Goal: Task Accomplishment & Management: Manage account settings

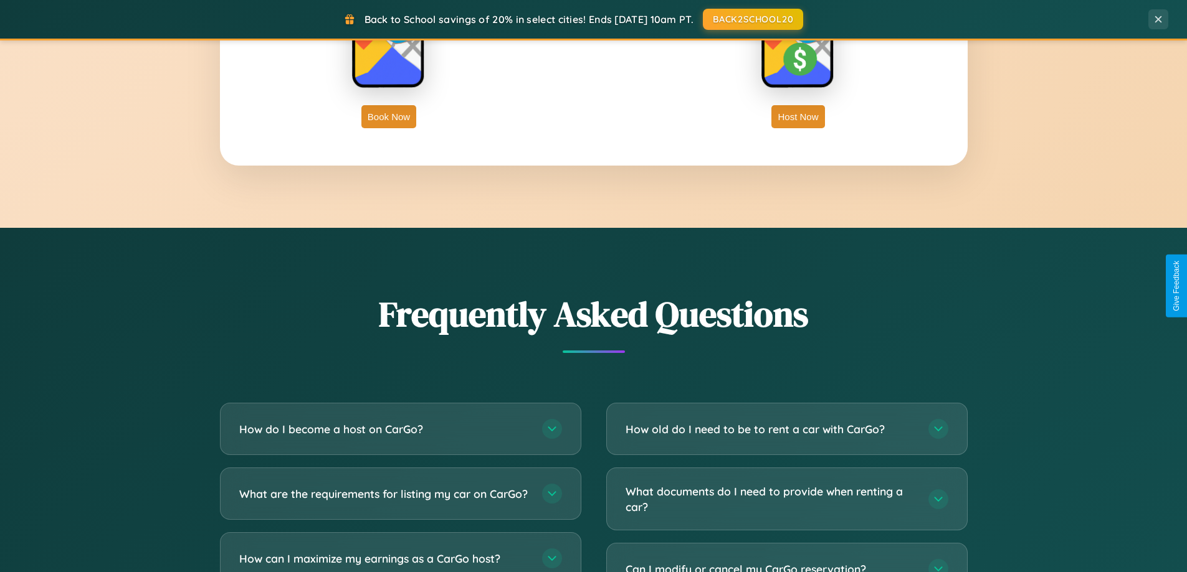
scroll to position [2397, 0]
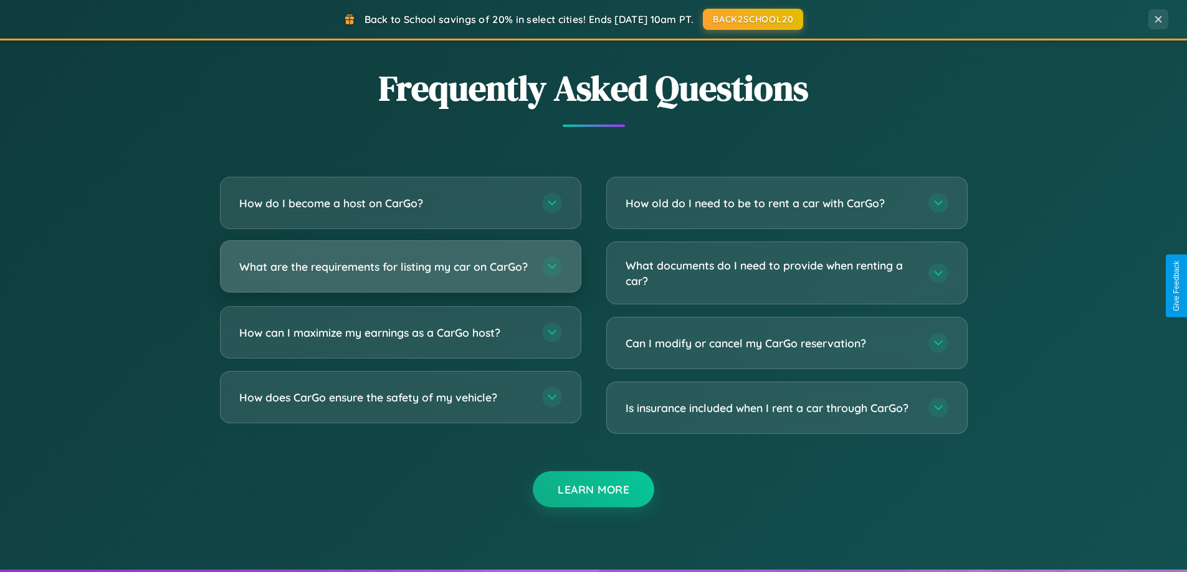
click at [400, 272] on h3 "What are the requirements for listing my car on CarGo?" at bounding box center [384, 267] width 290 height 16
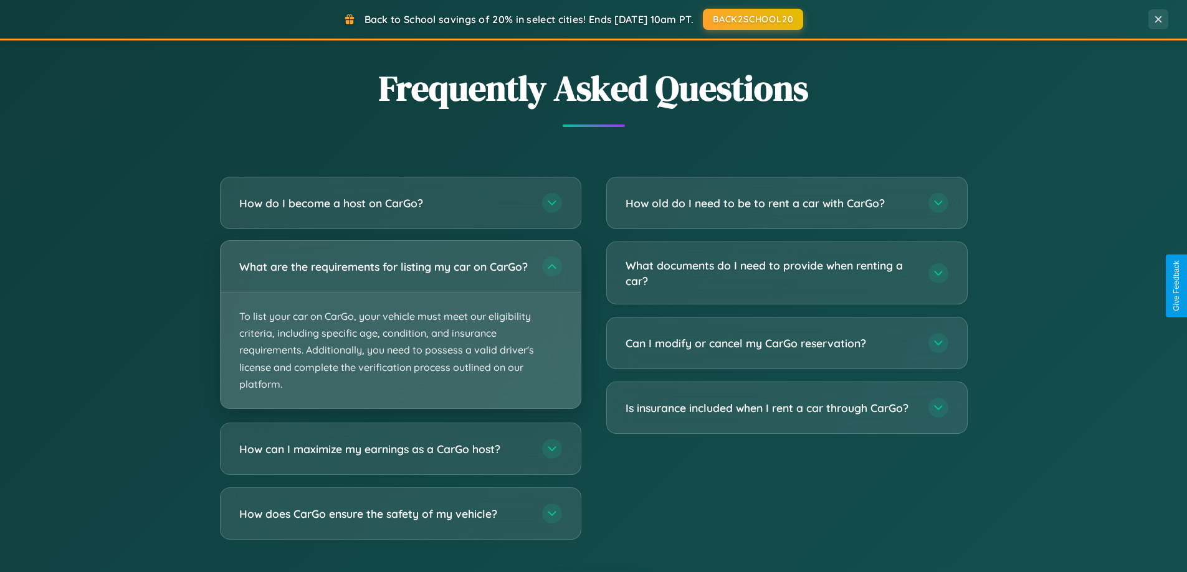
click at [400, 330] on p "To list your car on CarGo, your vehicle must meet our eligibility criteria, inc…" at bounding box center [400, 351] width 360 height 116
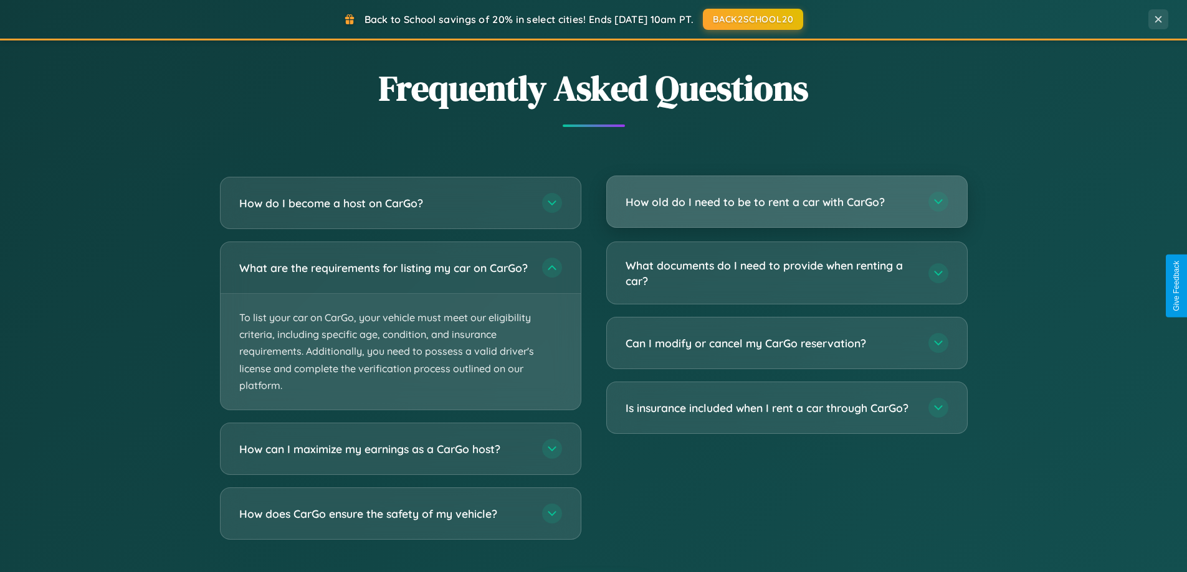
click at [786, 202] on h3 "How old do I need to be to rent a car with CarGo?" at bounding box center [770, 202] width 290 height 16
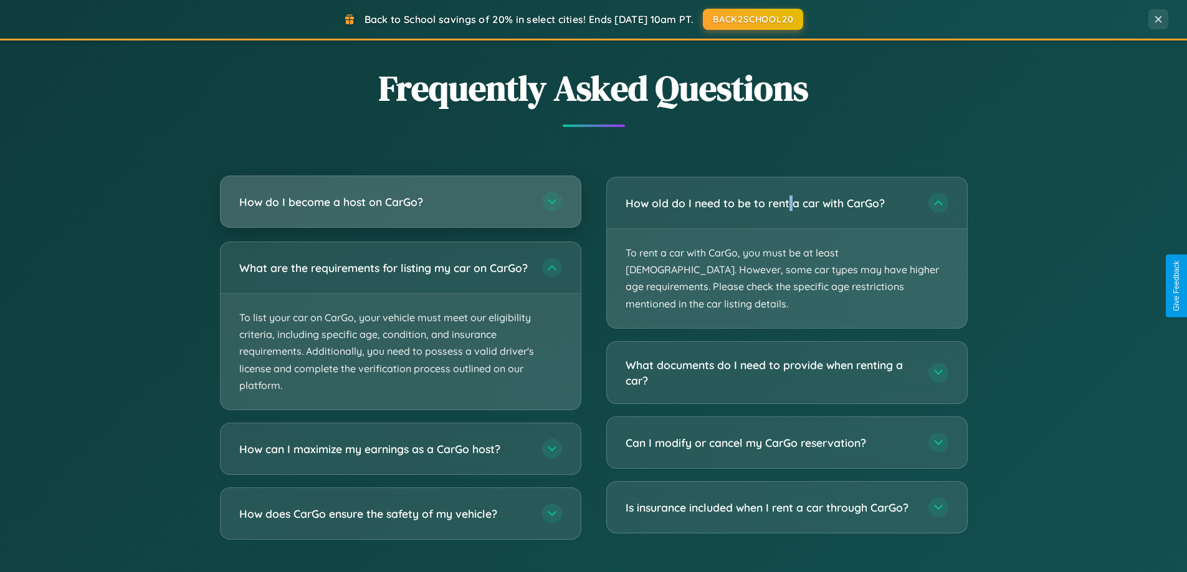
click at [400, 202] on h3 "How do I become a host on CarGo?" at bounding box center [384, 202] width 290 height 16
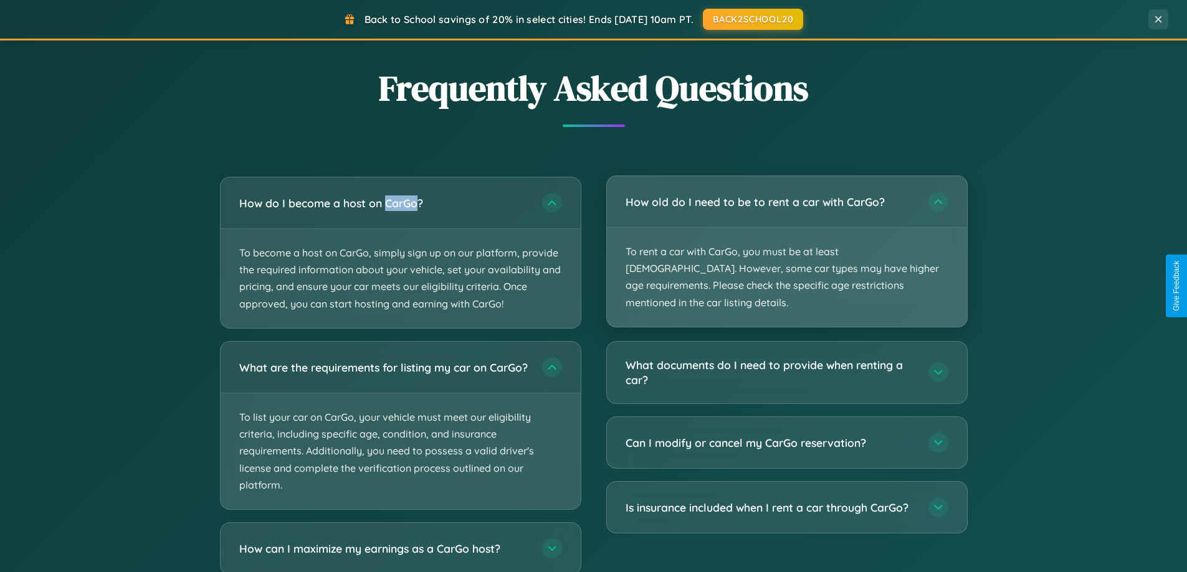
click at [786, 243] on p "To rent a car with CarGo, you must be at least [DEMOGRAPHIC_DATA]. However, som…" at bounding box center [787, 277] width 360 height 99
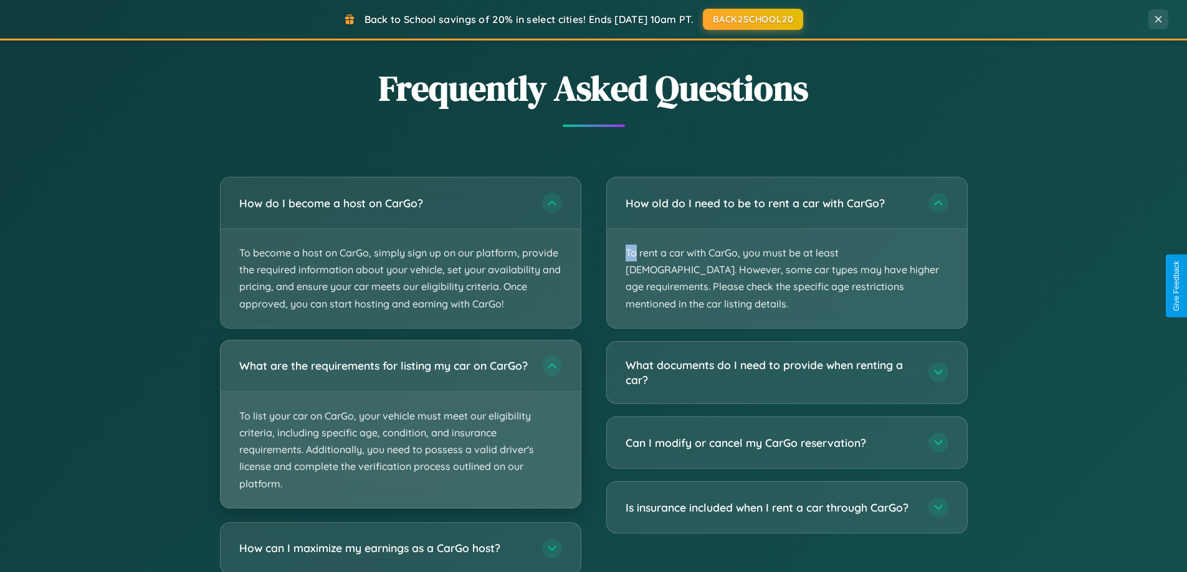
click at [400, 430] on p "To list your car on CarGo, your vehicle must meet our eligibility criteria, inc…" at bounding box center [400, 450] width 360 height 116
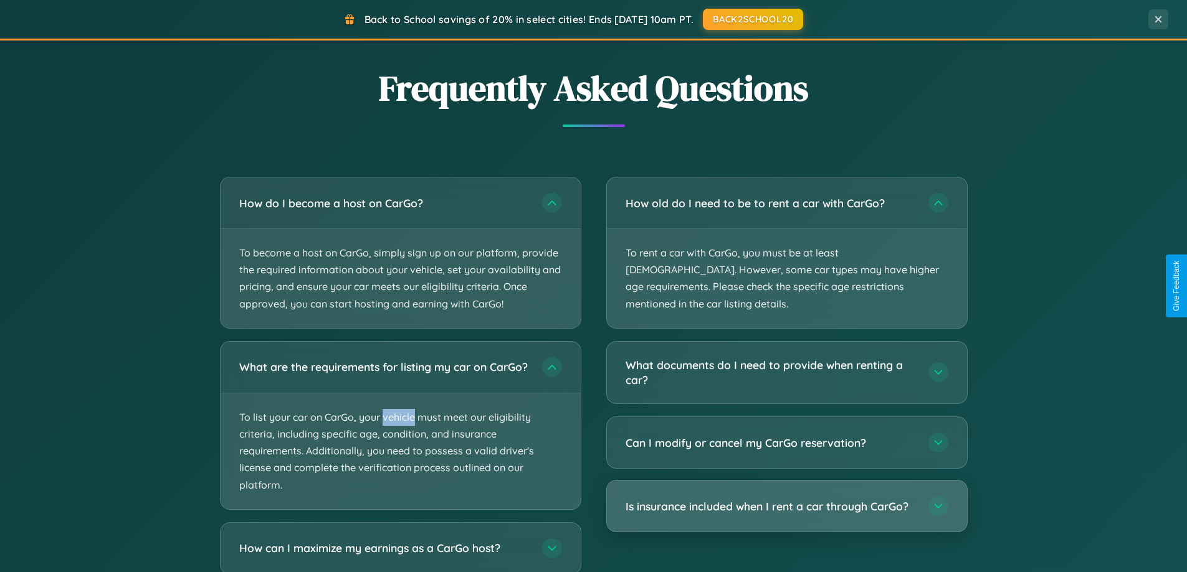
click at [786, 499] on h3 "Is insurance included when I rent a car through CarGo?" at bounding box center [770, 507] width 290 height 16
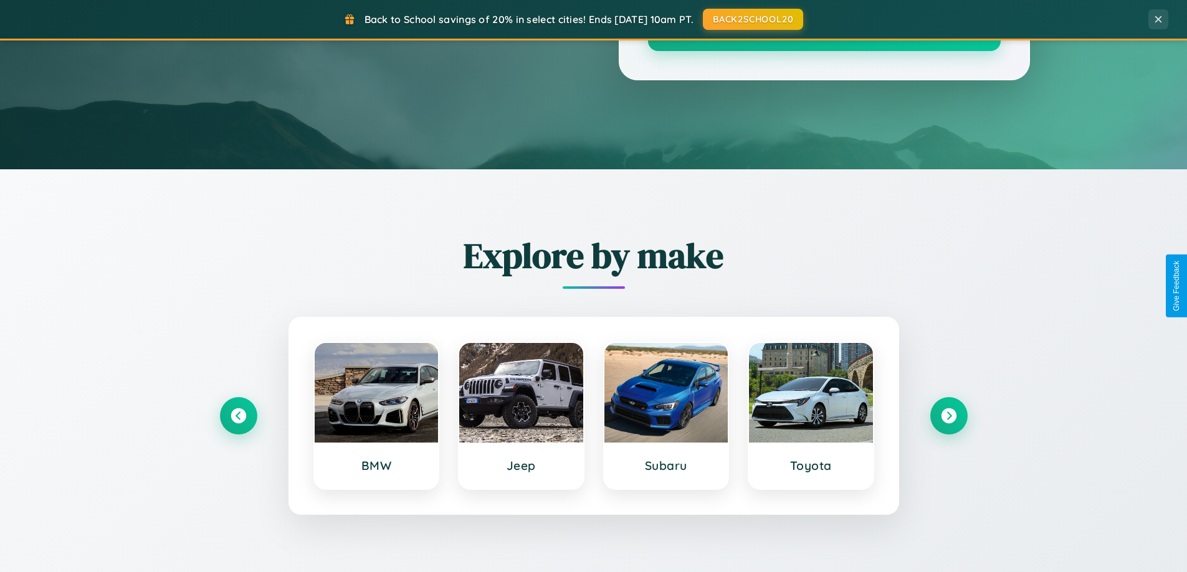
scroll to position [0, 0]
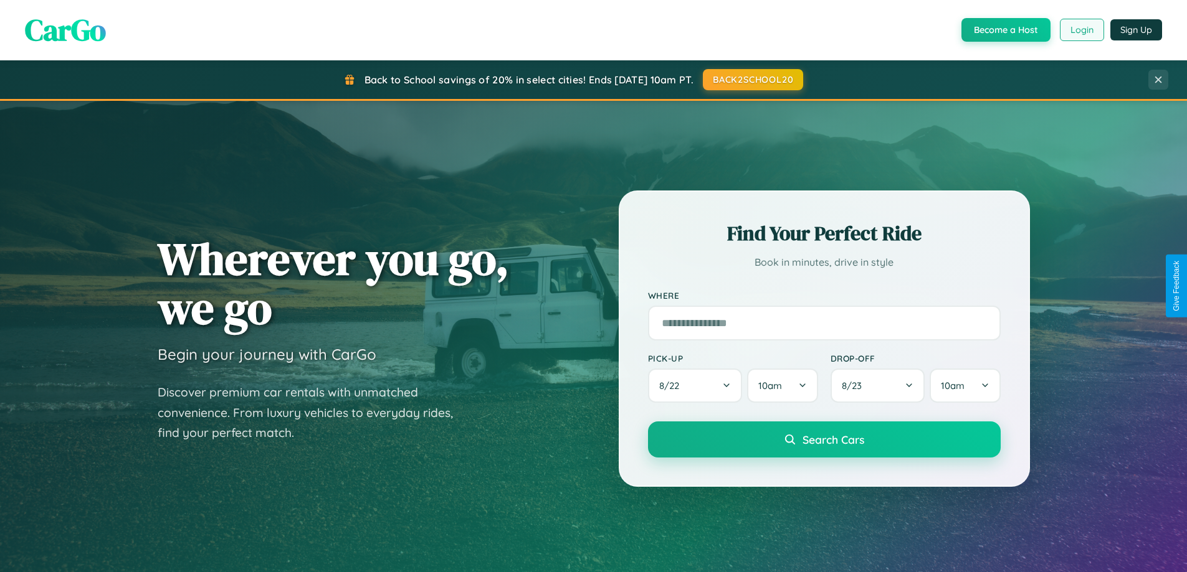
click at [1081, 30] on button "Login" at bounding box center [1081, 30] width 44 height 22
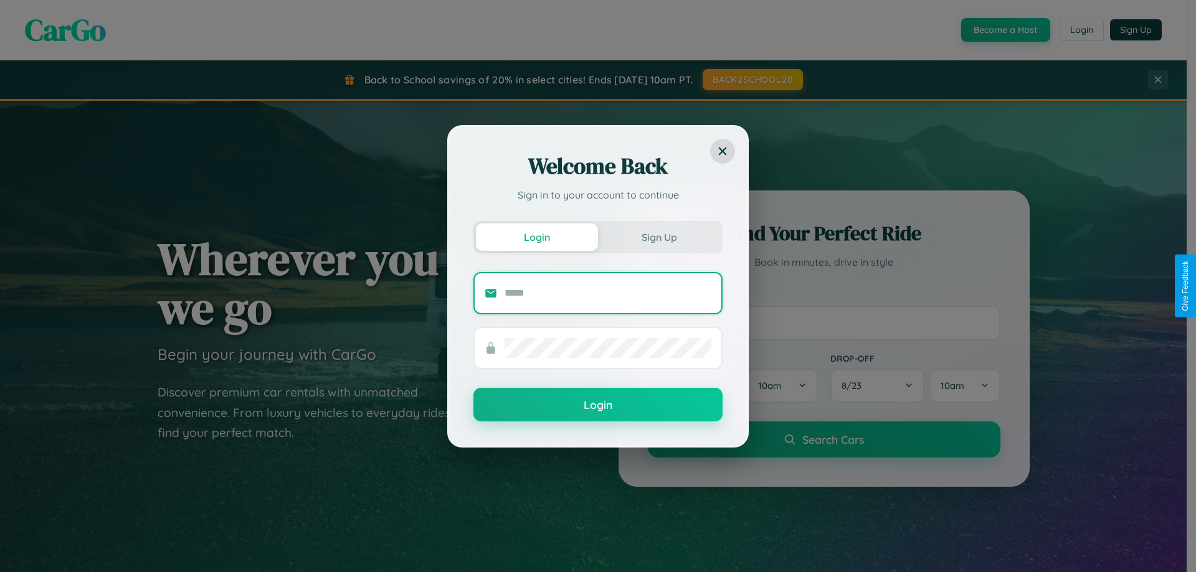
click at [608, 293] on input "text" at bounding box center [607, 293] width 207 height 20
type input "**********"
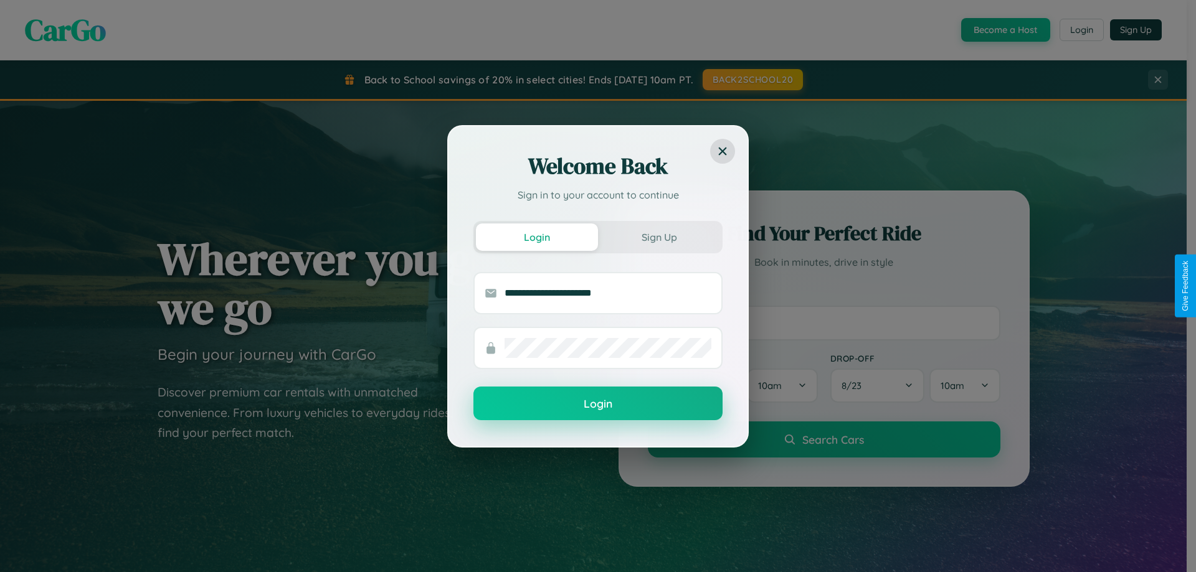
click at [598, 404] on button "Login" at bounding box center [597, 404] width 249 height 34
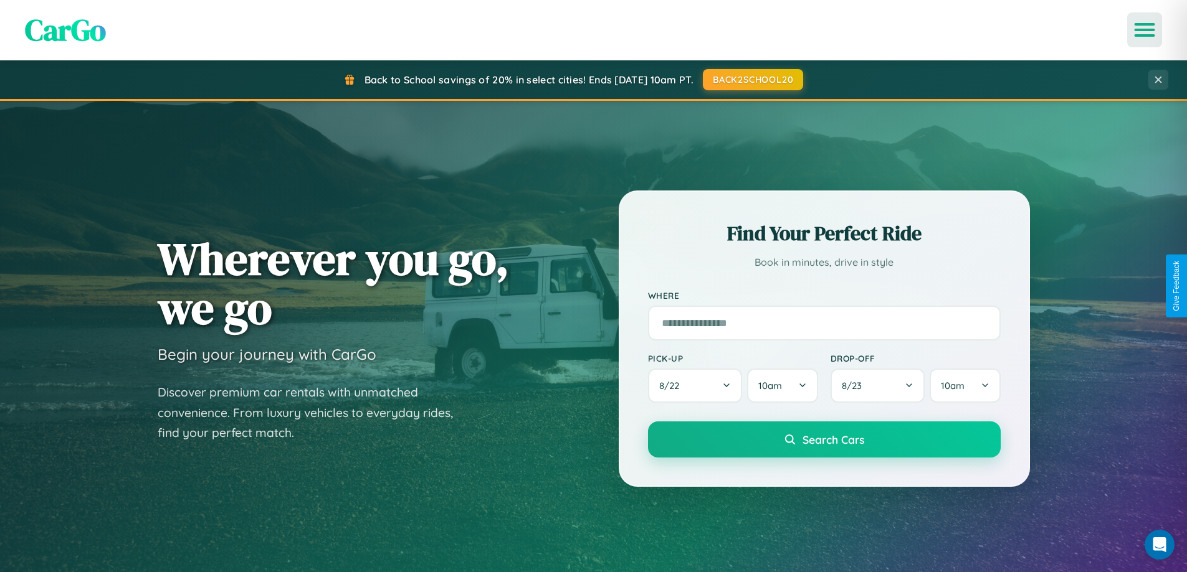
click at [1144, 30] on icon "Open menu" at bounding box center [1144, 29] width 18 height 11
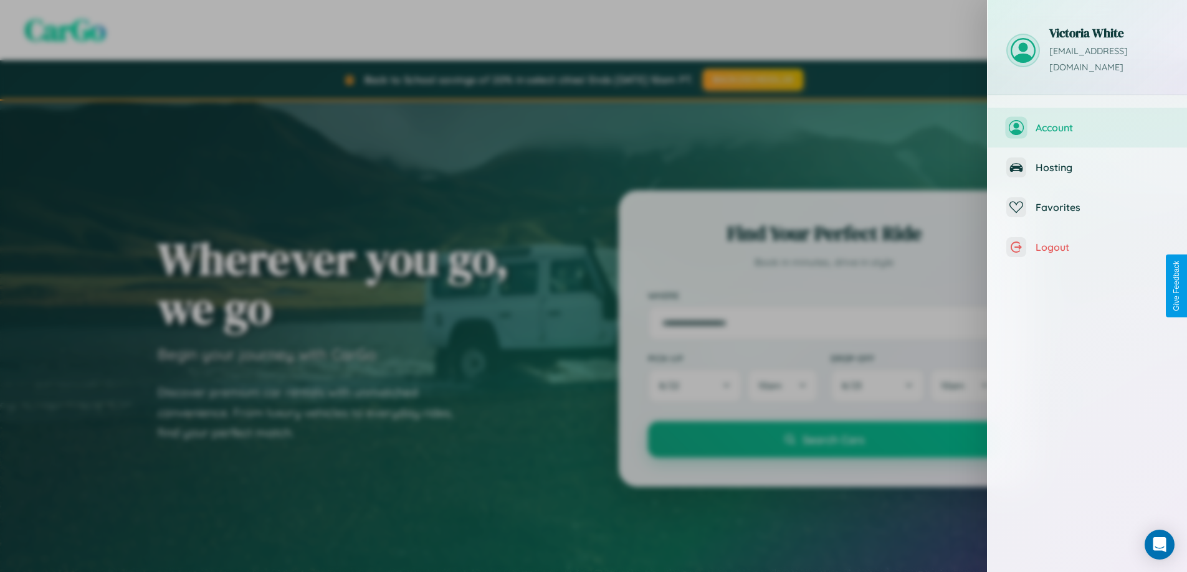
click at [1087, 121] on span "Account" at bounding box center [1101, 127] width 133 height 12
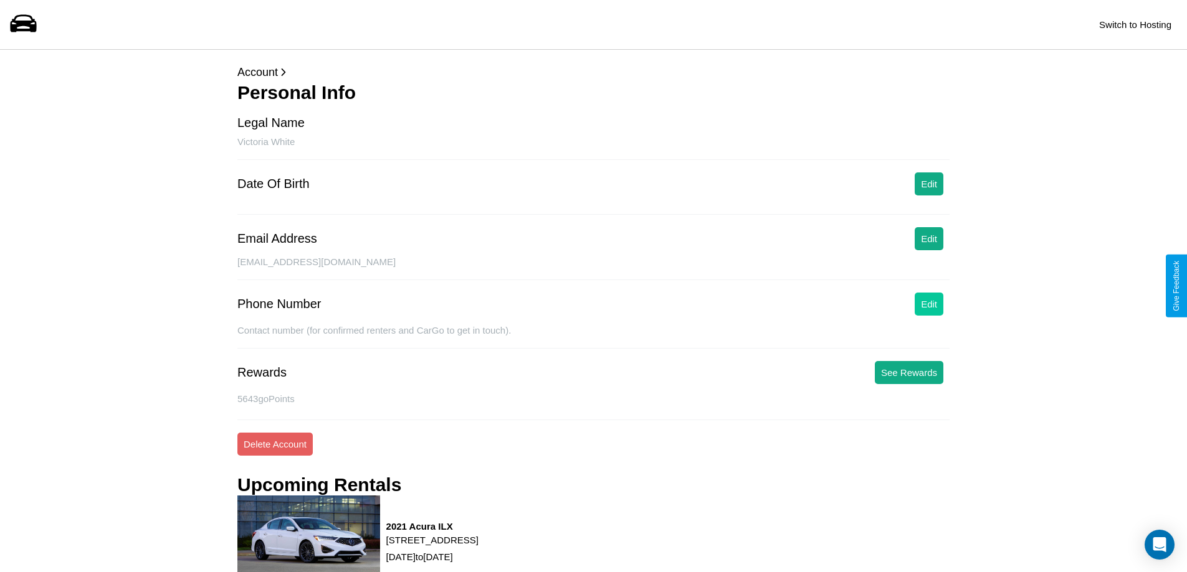
click at [929, 304] on button "Edit" at bounding box center [928, 304] width 29 height 23
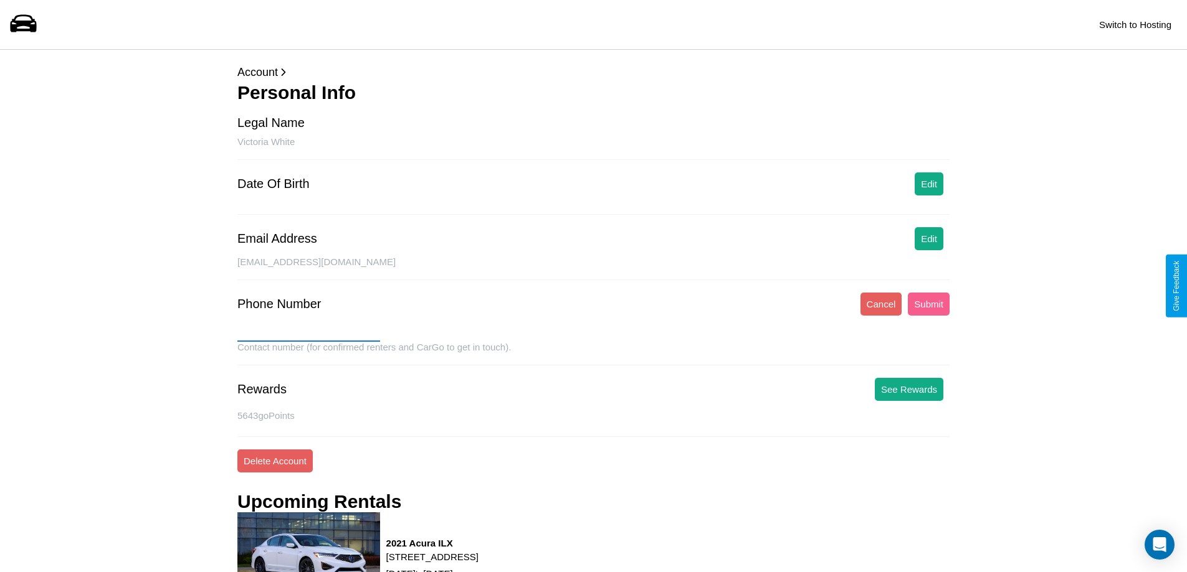
click at [308, 332] on input "text" at bounding box center [308, 332] width 143 height 20
type input "**********"
click at [928, 304] on button "Submit" at bounding box center [928, 304] width 42 height 23
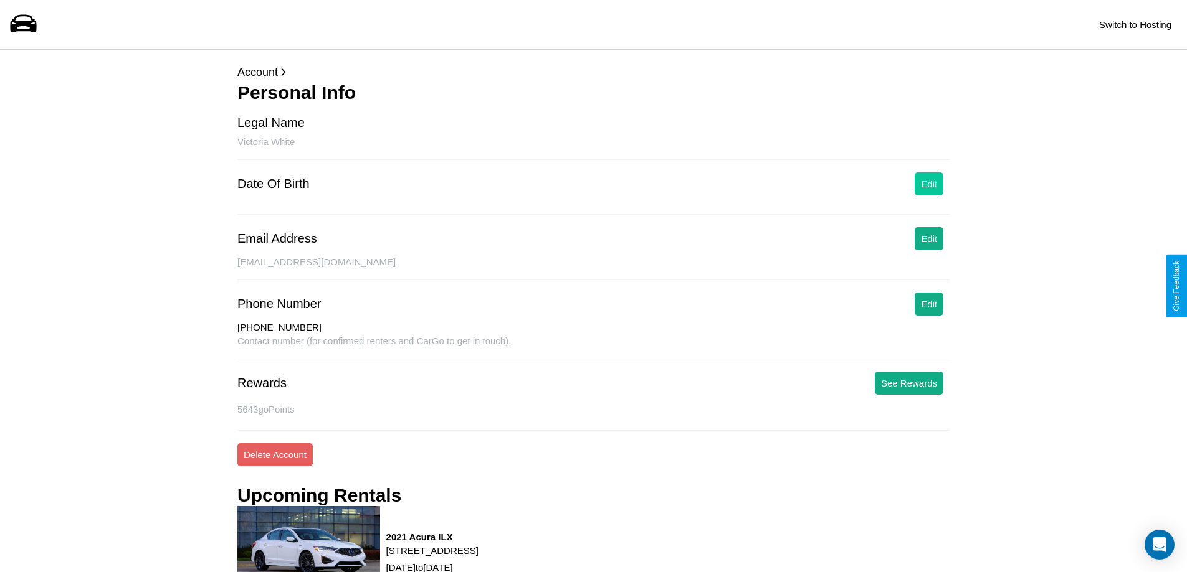
click at [929, 184] on button "Edit" at bounding box center [928, 184] width 29 height 23
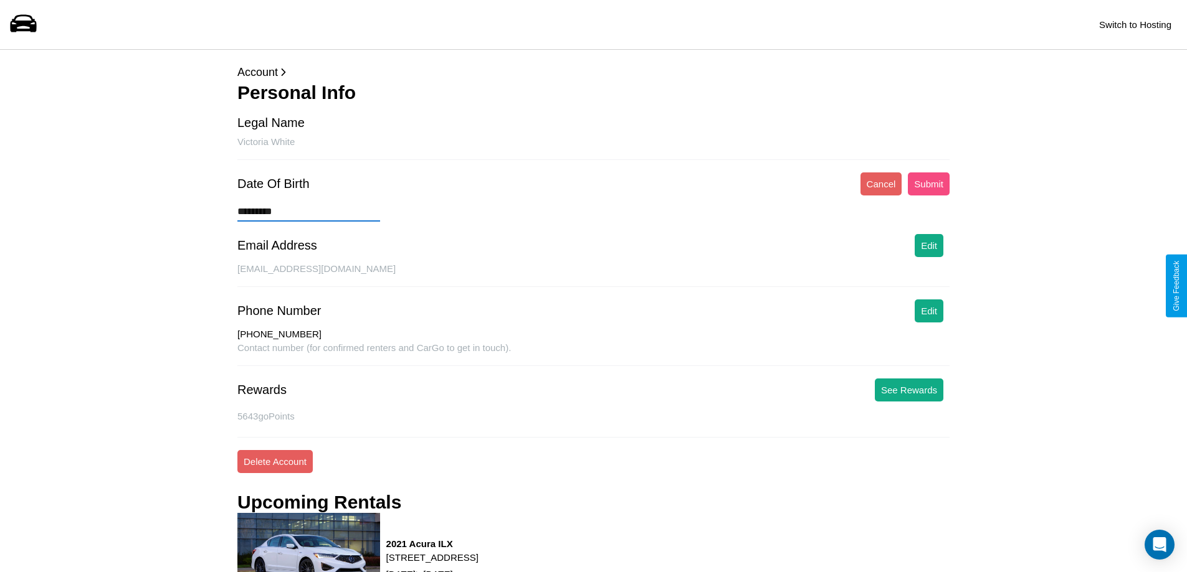
type input "*********"
click at [928, 184] on button "Submit" at bounding box center [928, 184] width 42 height 23
